Goal: Learn about a topic: Learn about a topic

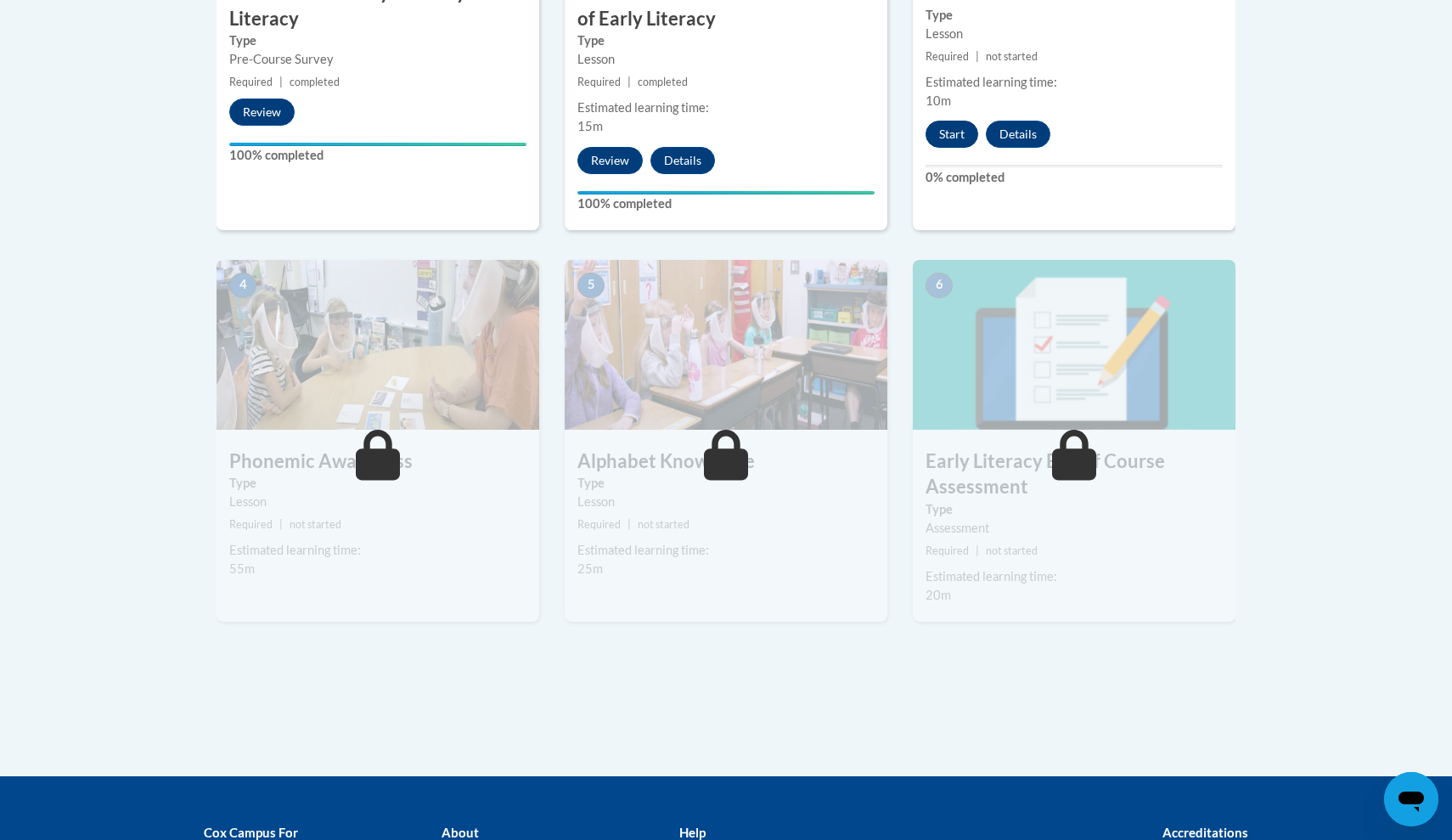
scroll to position [795, 0]
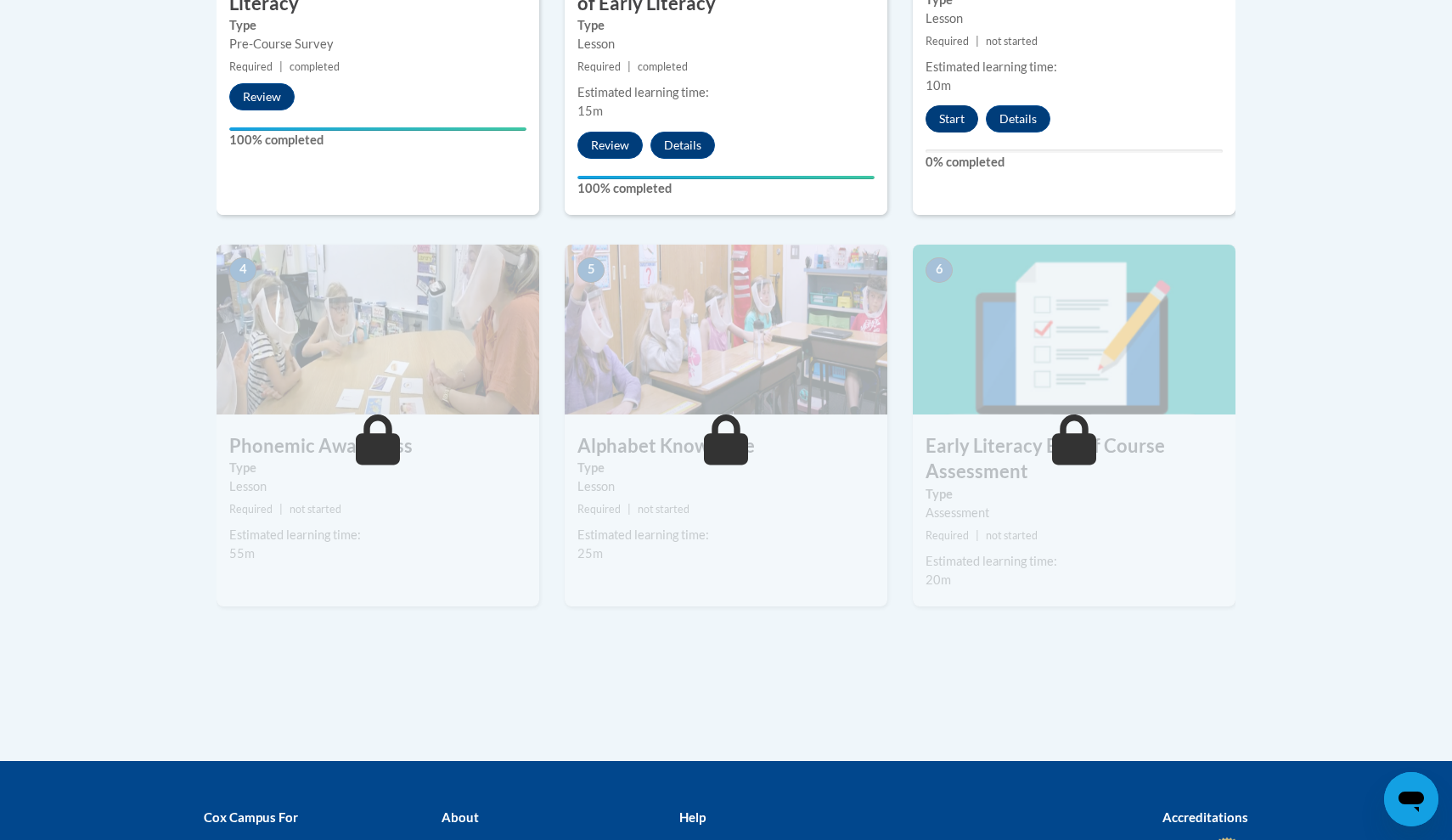
click at [955, 124] on button "Start" at bounding box center [951, 118] width 53 height 27
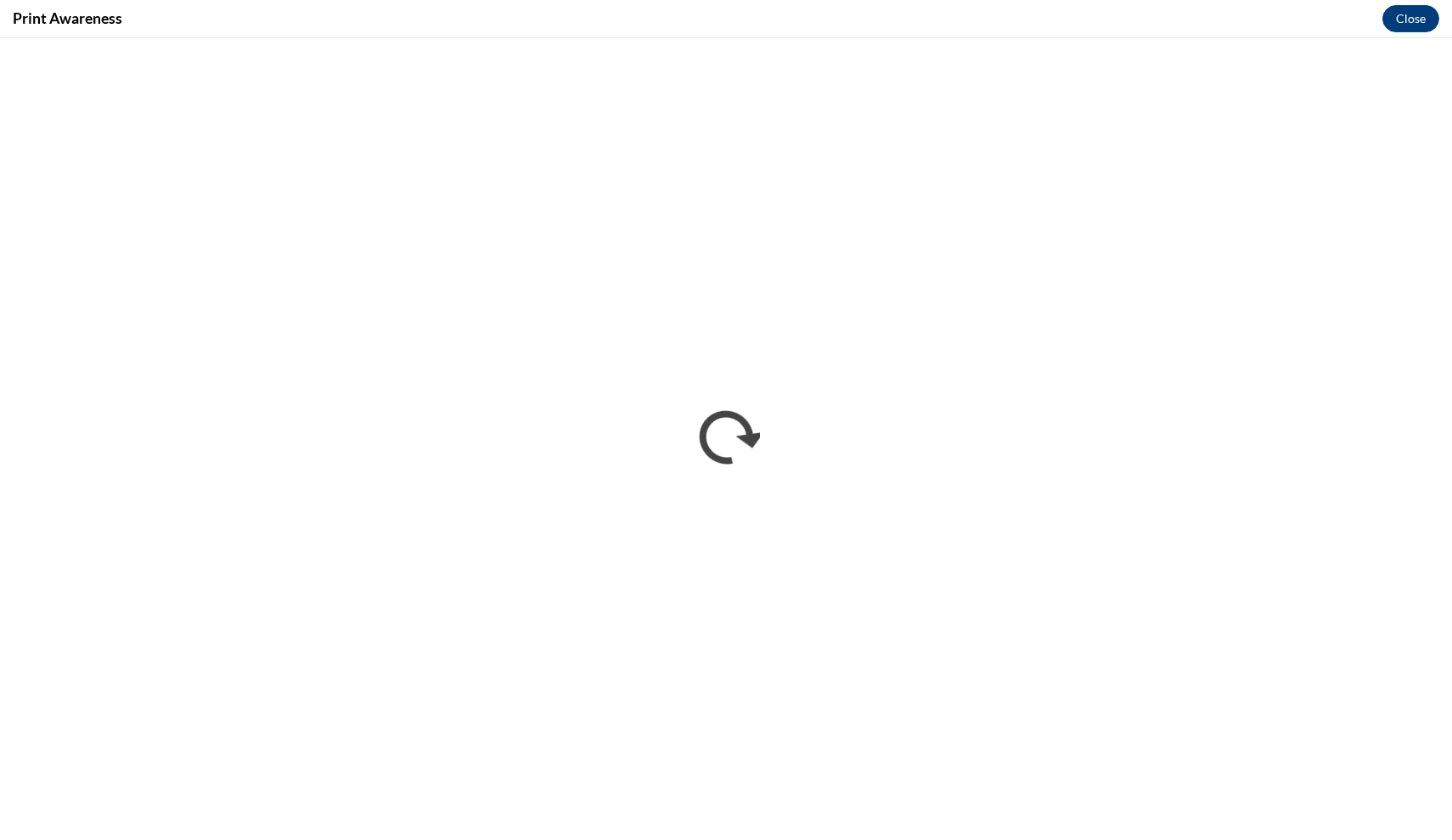
scroll to position [0, 0]
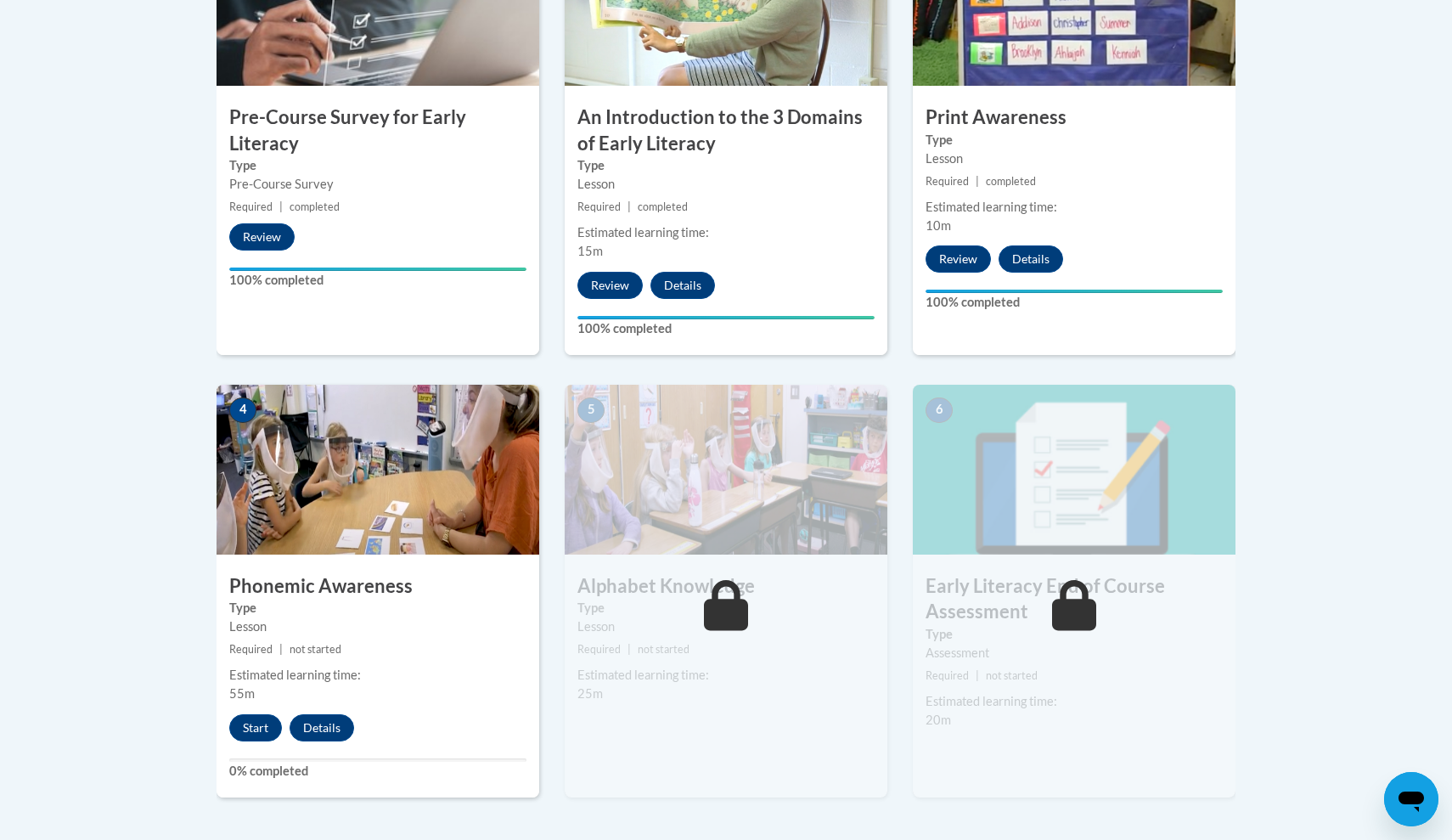
scroll to position [658, 0]
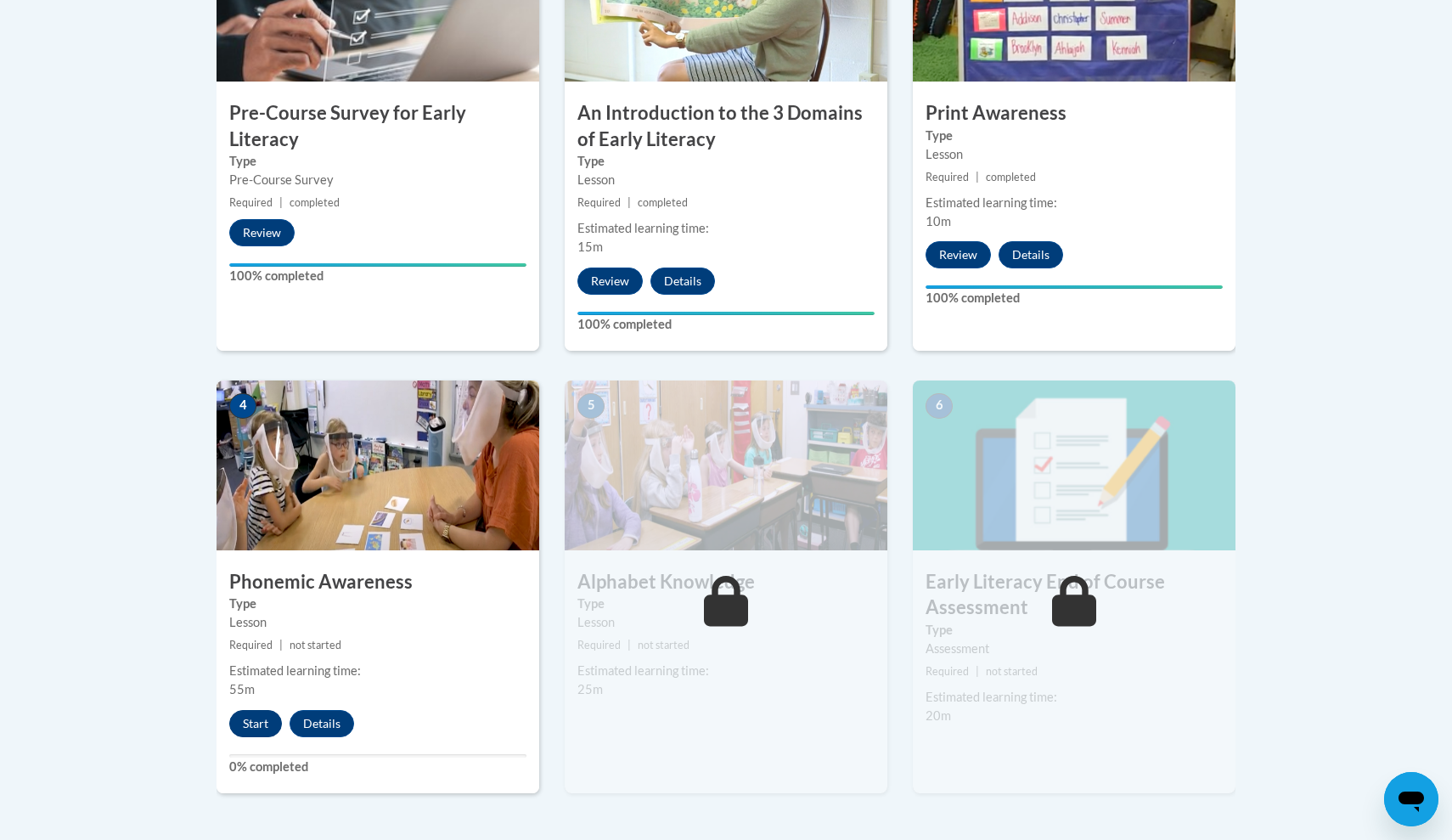
click at [253, 724] on button "Start" at bounding box center [256, 723] width 53 height 27
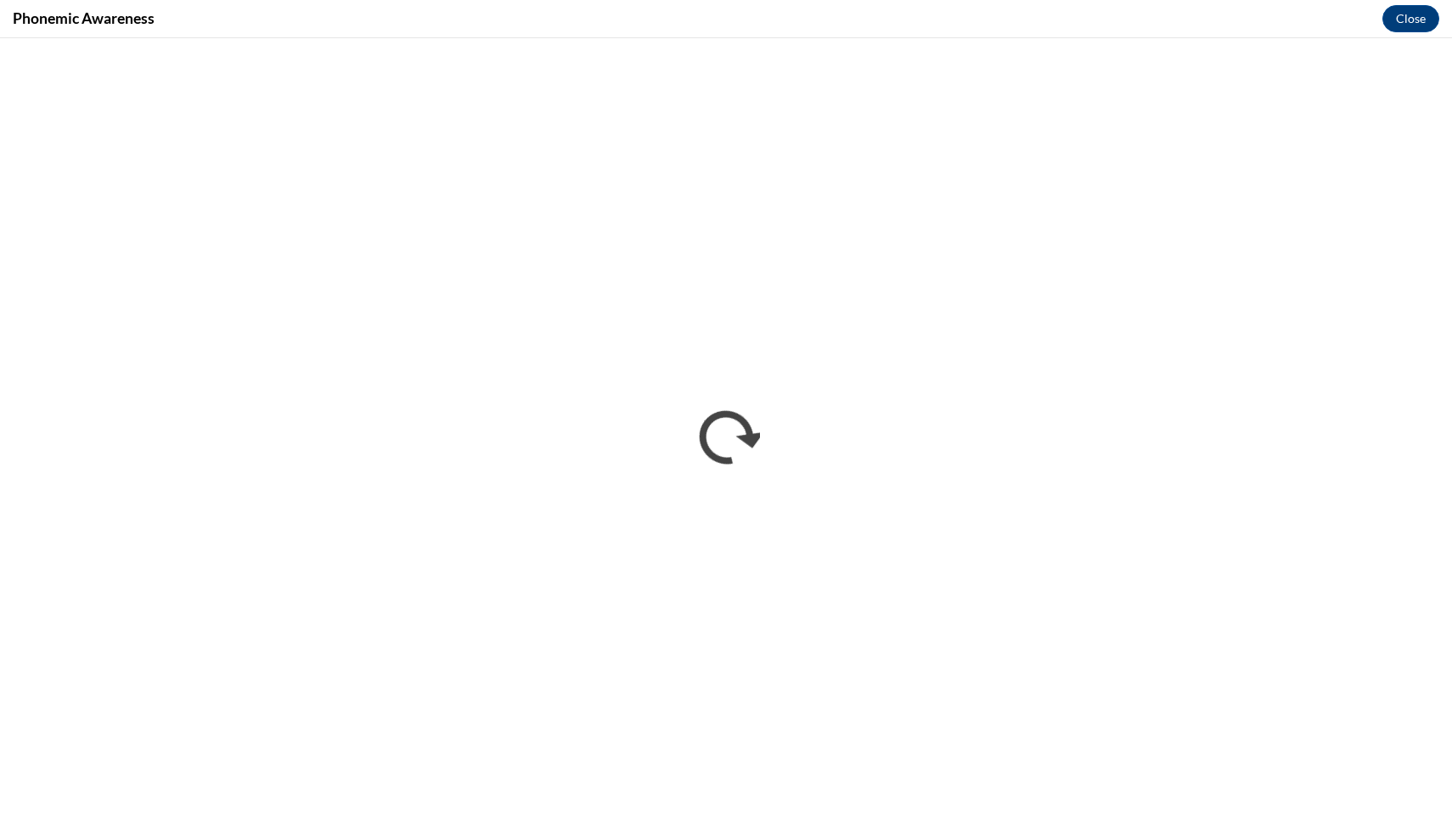
scroll to position [0, 0]
